Goal: Book appointment/travel/reservation

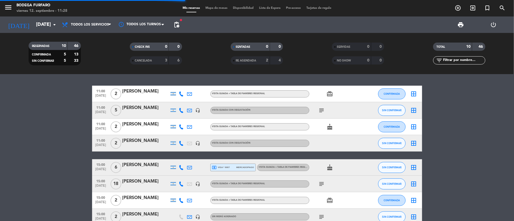
scroll to position [62, 0]
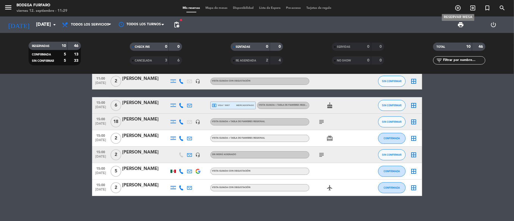
click at [460, 9] on icon "add_circle_outline" at bounding box center [458, 8] width 7 height 7
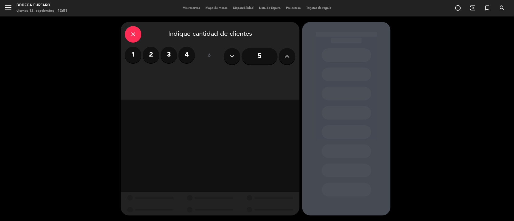
click at [193, 9] on span "Mis reservas" at bounding box center [191, 8] width 23 height 3
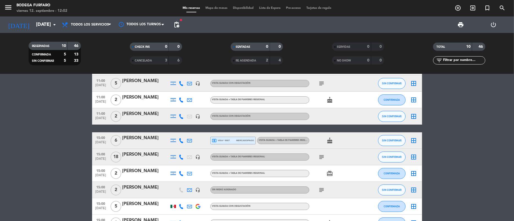
scroll to position [41, 0]
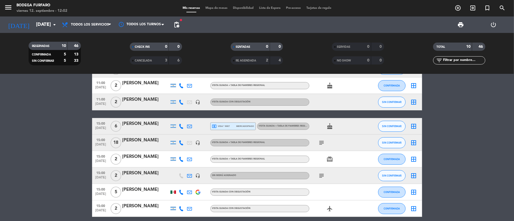
click at [332, 128] on icon "cake" at bounding box center [330, 126] width 7 height 7
click at [323, 178] on icon "subject" at bounding box center [321, 176] width 7 height 7
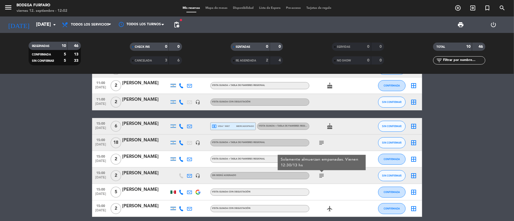
click at [323, 178] on icon "subject" at bounding box center [321, 176] width 7 height 7
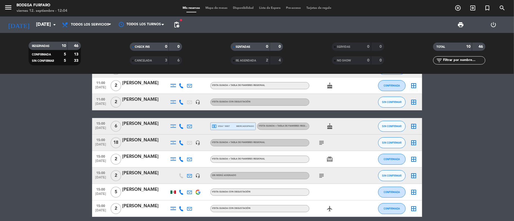
click at [322, 141] on icon "subject" at bounding box center [321, 143] width 7 height 7
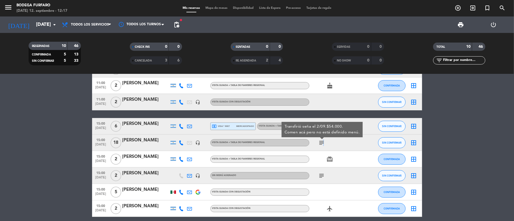
click at [329, 141] on div "subject Transfirió seña el 2/09.$54.000. Comen acá pero no está definido menú." at bounding box center [334, 143] width 50 height 16
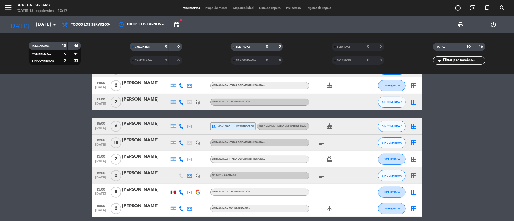
click at [185, 9] on span "Mis reservas" at bounding box center [191, 8] width 23 height 3
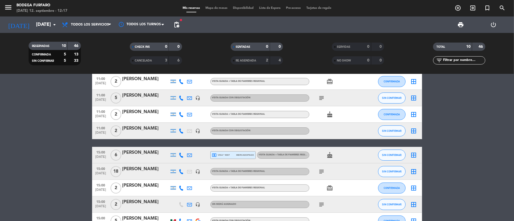
scroll to position [0, 0]
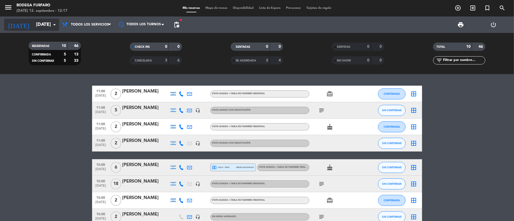
click at [52, 21] on icon "arrow_drop_down" at bounding box center [54, 24] width 7 height 7
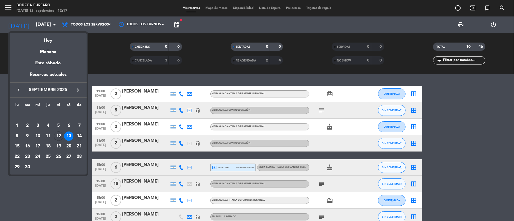
click at [81, 132] on div "14" at bounding box center [79, 136] width 9 height 9
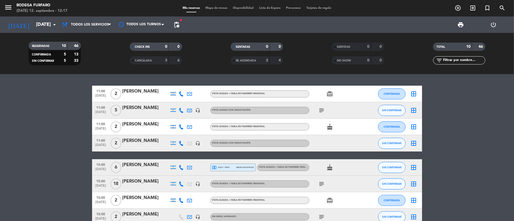
type input "[DATE]"
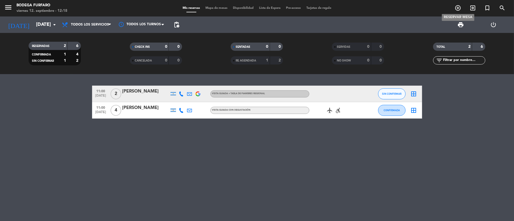
click at [460, 9] on icon "add_circle_outline" at bounding box center [458, 8] width 7 height 7
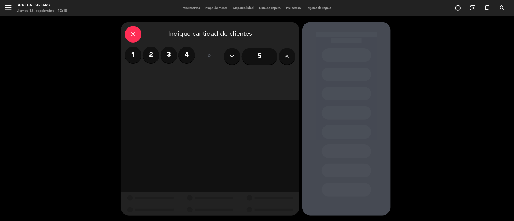
click at [154, 56] on label "2" at bounding box center [151, 55] width 17 height 17
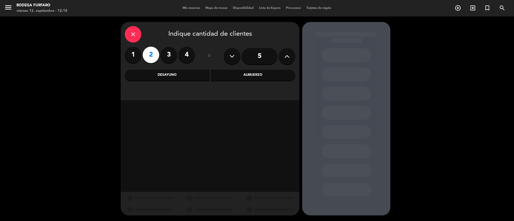
click at [184, 76] on div "Desayuno" at bounding box center [167, 75] width 85 height 11
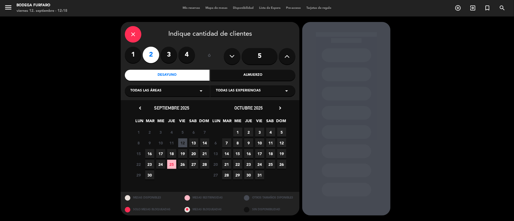
click at [206, 143] on span "14" at bounding box center [204, 143] width 9 height 9
